Goal: Navigation & Orientation: Find specific page/section

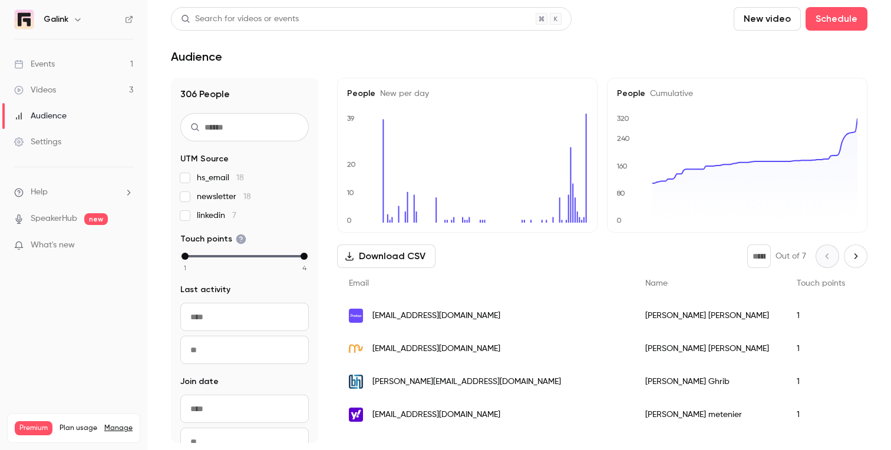
click at [75, 54] on link "Events 1" at bounding box center [73, 64] width 147 height 26
